Goal: Task Accomplishment & Management: Manage account settings

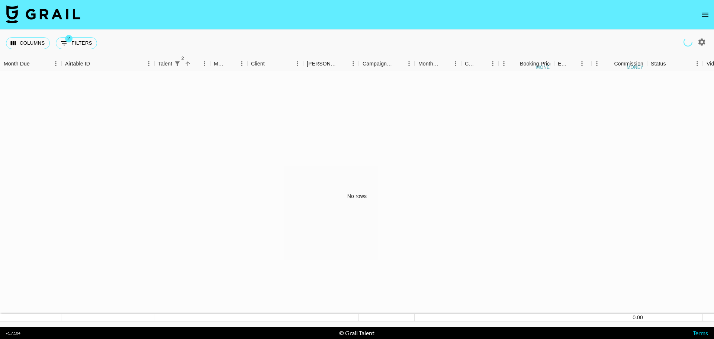
click at [707, 13] on icon "open drawer" at bounding box center [705, 15] width 7 height 4
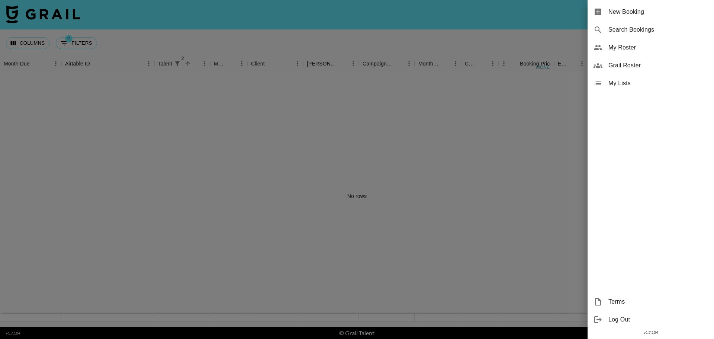
click at [625, 30] on span "Search Bookings" at bounding box center [658, 29] width 100 height 9
select select "id"
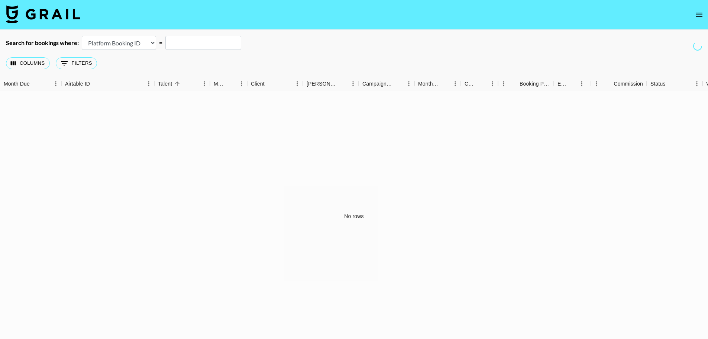
click at [208, 38] on input "text" at bounding box center [203, 43] width 76 height 14
click at [141, 41] on select "Airtable Booking ID Platform Booking ID Platform Campaign ID" at bounding box center [119, 43] width 74 height 14
click at [353, 50] on div "Columns 0 Filters + Booking" at bounding box center [354, 63] width 708 height 27
click at [702, 14] on icon "open drawer" at bounding box center [699, 14] width 9 height 9
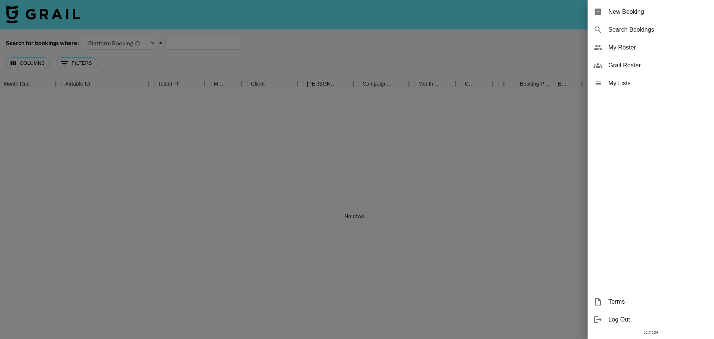
click at [627, 46] on span "My Roster" at bounding box center [658, 47] width 100 height 9
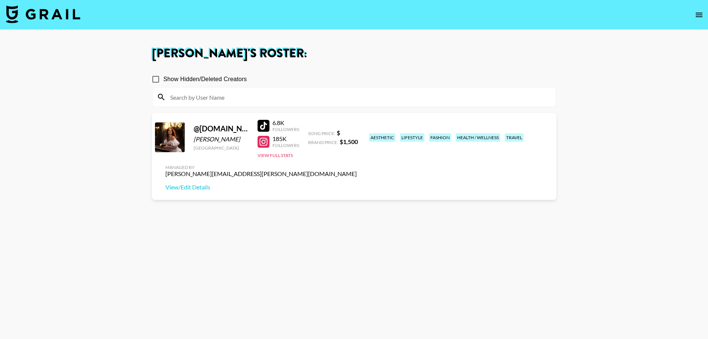
click at [327, 138] on div "Song Price: $ Brand Price: $ 1,500" at bounding box center [333, 137] width 50 height 16
click at [357, 183] on link "View/Edit Details" at bounding box center [261, 186] width 192 height 7
click at [694, 14] on button "open drawer" at bounding box center [699, 14] width 15 height 15
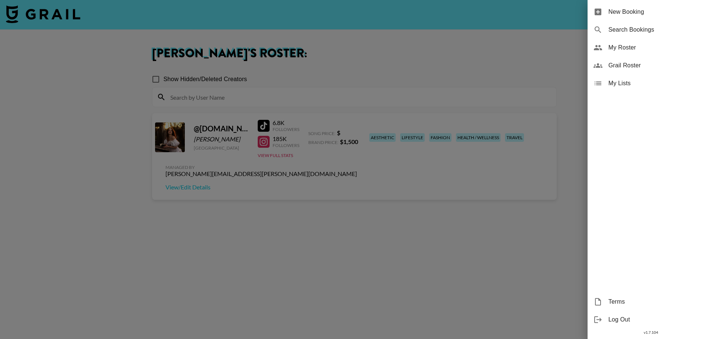
click at [622, 84] on span "My Lists" at bounding box center [658, 83] width 100 height 9
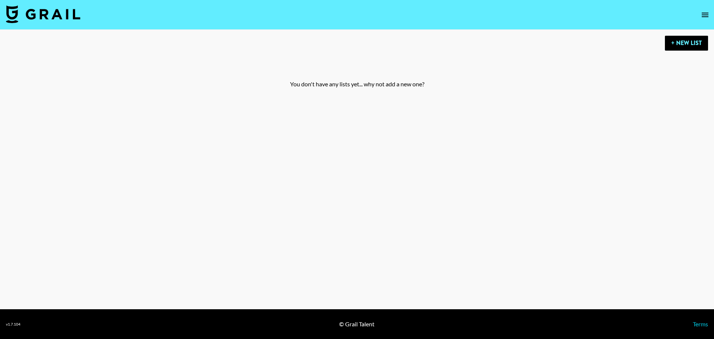
click at [706, 12] on icon "open drawer" at bounding box center [705, 14] width 9 height 9
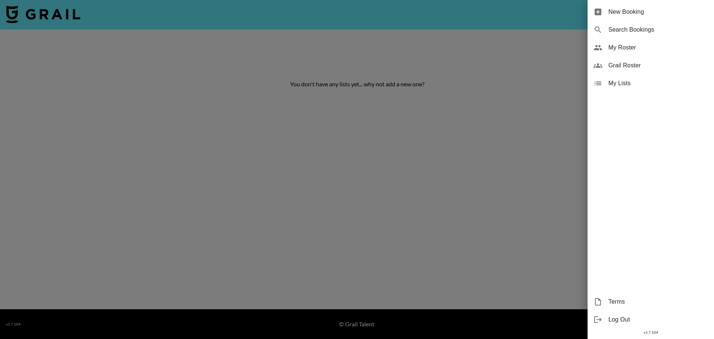
click at [661, 62] on span "Grail Roster" at bounding box center [658, 65] width 100 height 9
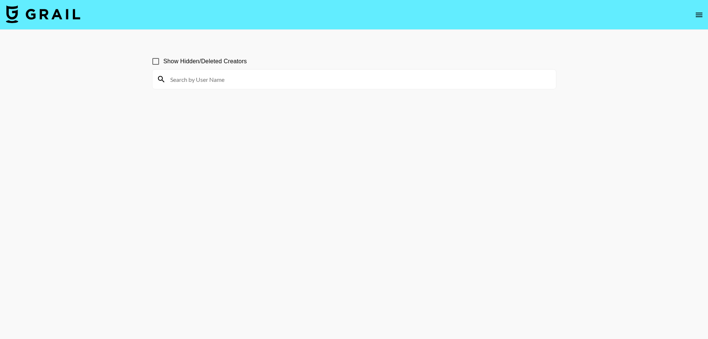
click at [258, 82] on input at bounding box center [359, 79] width 386 height 12
click at [254, 73] on div at bounding box center [354, 79] width 404 height 19
click at [257, 80] on input at bounding box center [359, 79] width 386 height 12
type input "a"
click at [234, 83] on input "unaesthetic" at bounding box center [359, 79] width 386 height 12
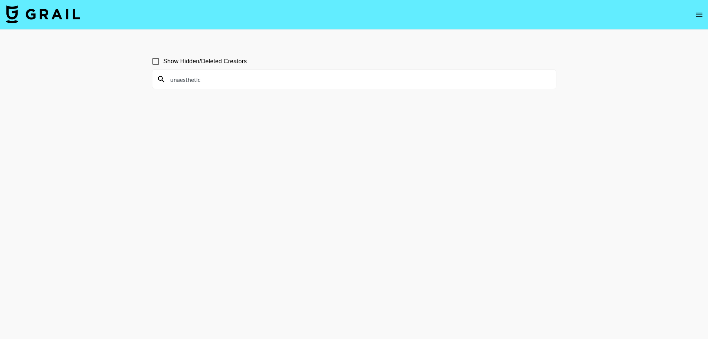
click at [193, 80] on input "unaesthetic" at bounding box center [359, 79] width 386 height 12
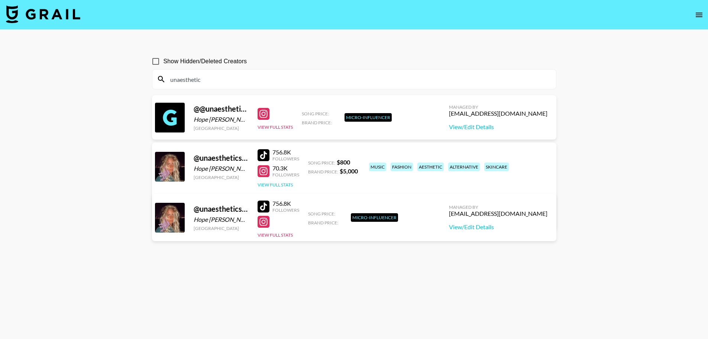
type input "unaesthetic"
click at [289, 185] on button "View Full Stats" at bounding box center [275, 185] width 35 height 6
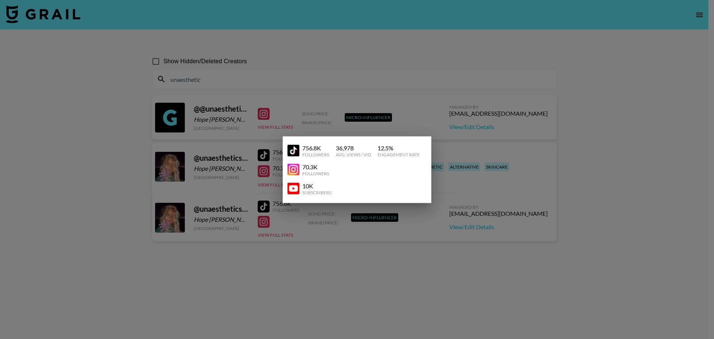
click at [634, 213] on div at bounding box center [357, 169] width 714 height 339
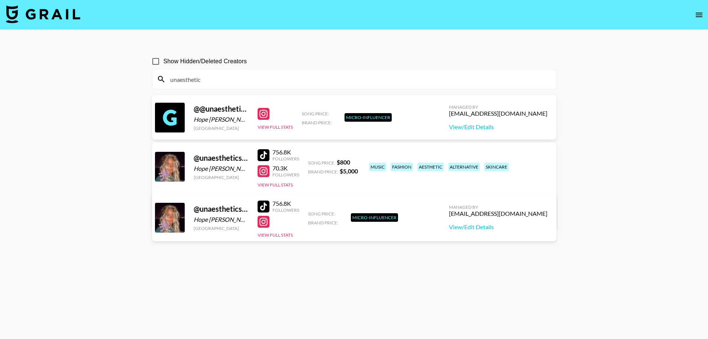
click at [357, 213] on link "View/Edit Details" at bounding box center [261, 216] width 192 height 7
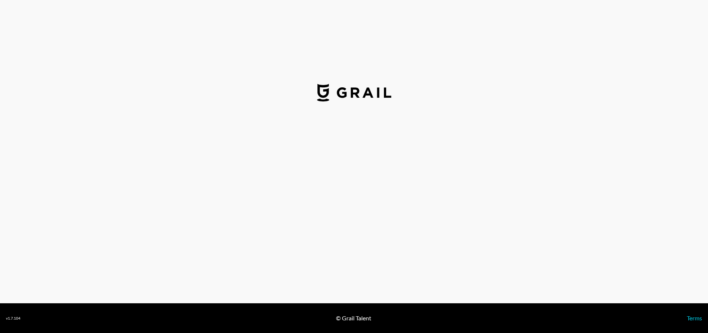
select select "USD"
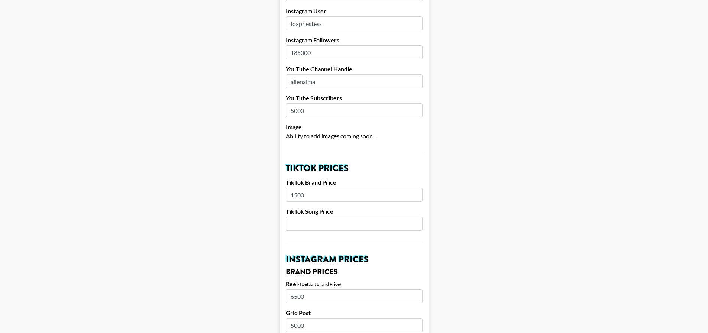
scroll to position [186, 0]
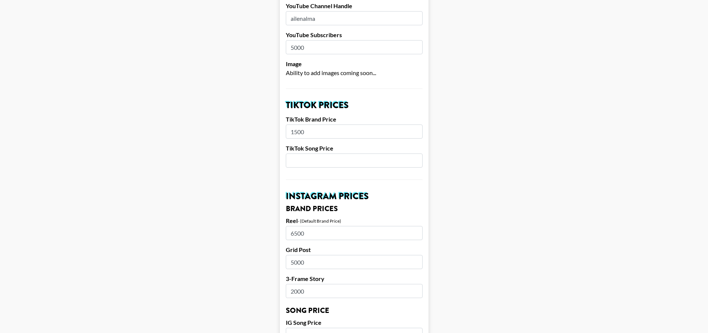
click at [310, 154] on input "number" at bounding box center [354, 161] width 137 height 14
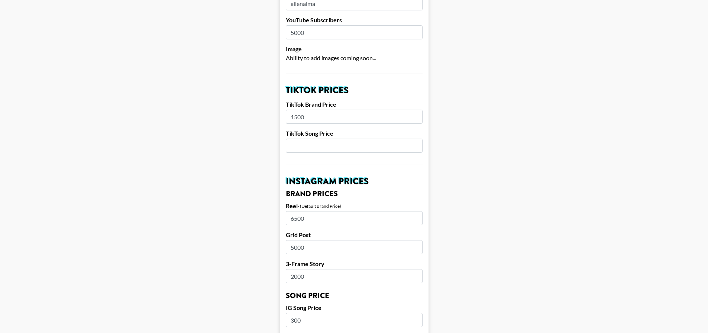
scroll to position [149, 0]
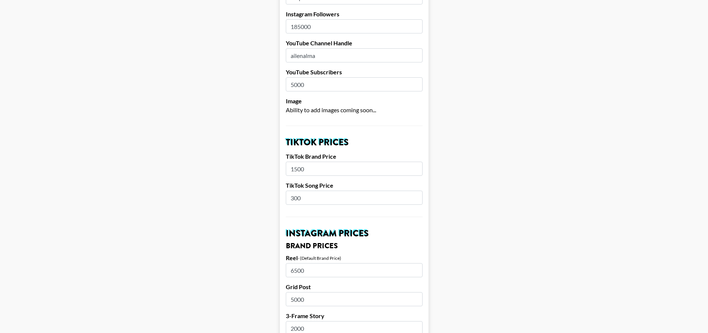
type input "300"
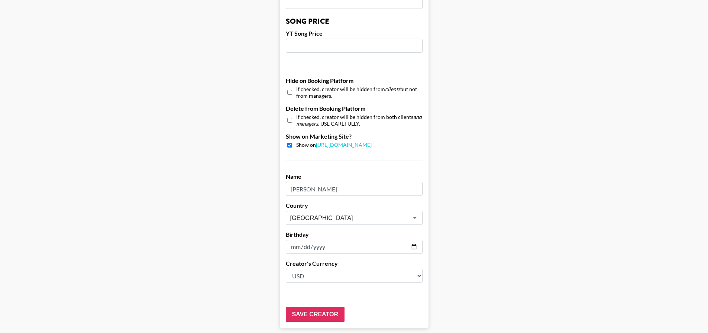
scroll to position [676, 0]
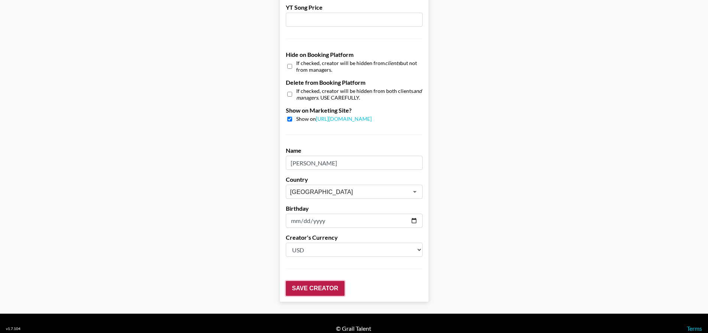
click at [333, 281] on input "Save Creator" at bounding box center [315, 288] width 59 height 15
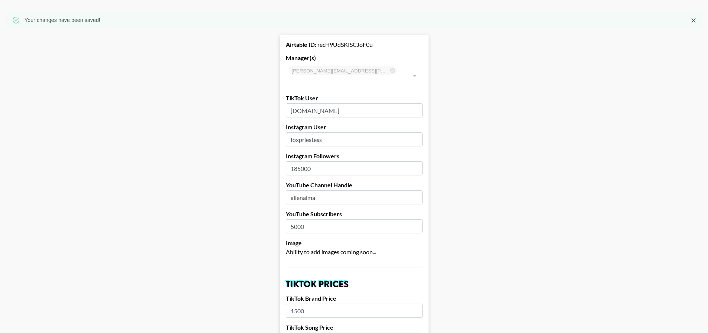
scroll to position [0, 0]
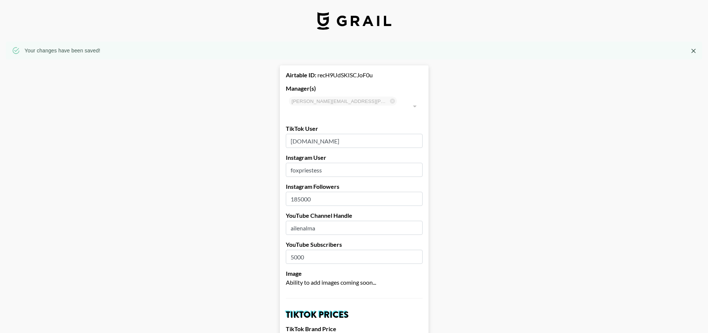
click at [696, 50] on icon "Close" at bounding box center [694, 51] width 4 height 4
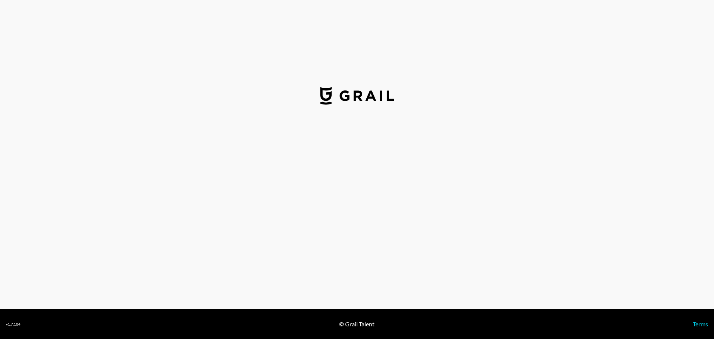
select select "USD"
